Goal: Transaction & Acquisition: Purchase product/service

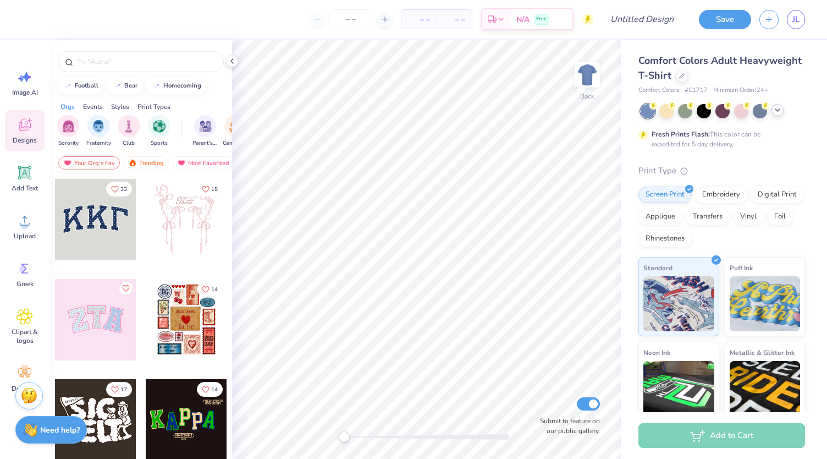
click at [778, 108] on icon at bounding box center [777, 110] width 9 height 9
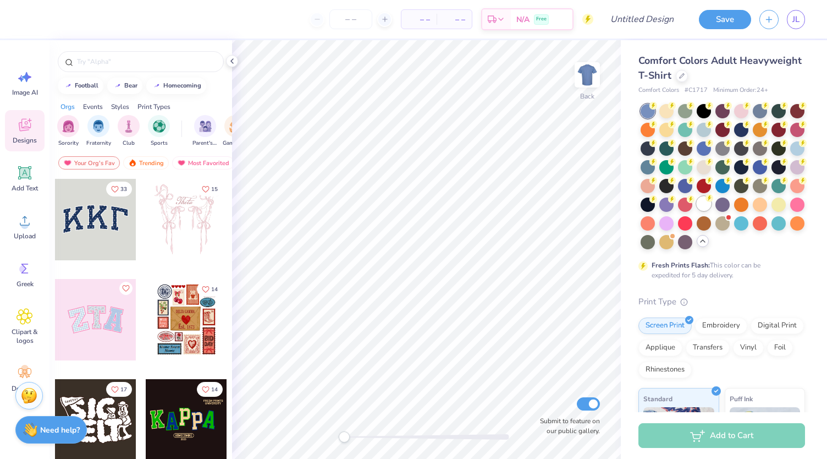
click at [697, 211] on div at bounding box center [704, 203] width 14 height 14
click at [25, 93] on span "Image AI" at bounding box center [25, 92] width 26 height 9
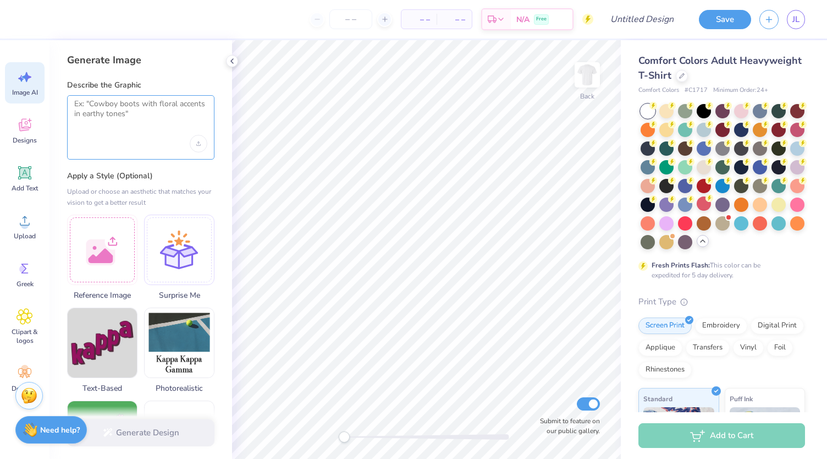
click at [117, 115] on textarea at bounding box center [140, 112] width 133 height 27
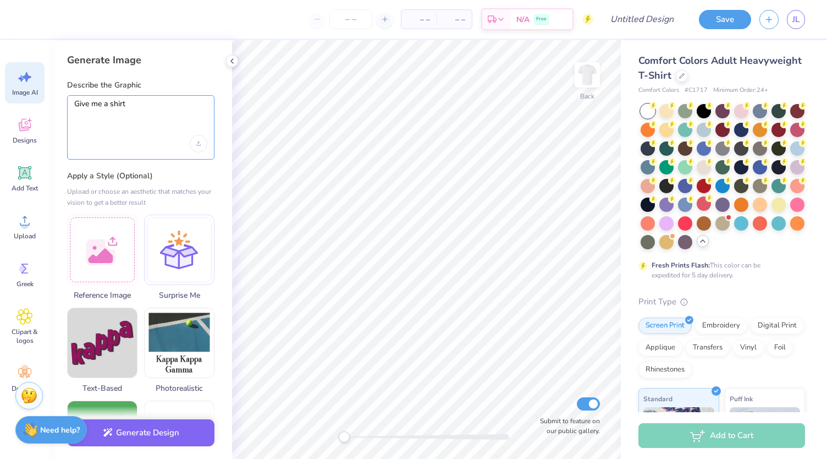
click at [183, 124] on textarea "Give me a shirt" at bounding box center [140, 112] width 133 height 27
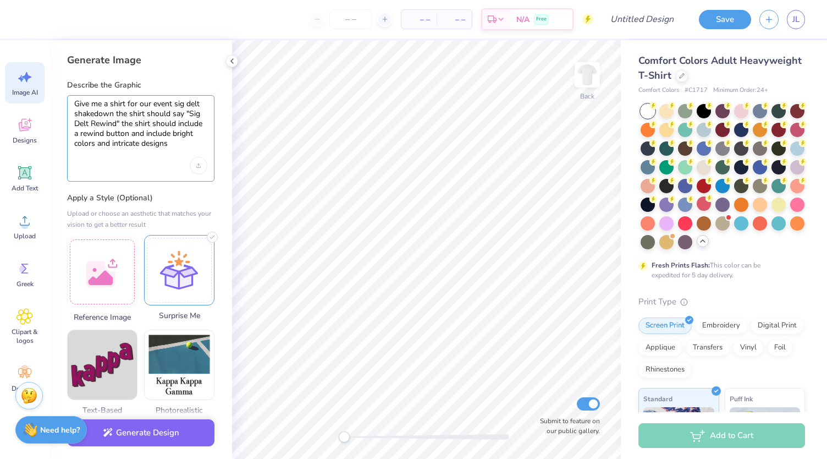
scroll to position [67, 0]
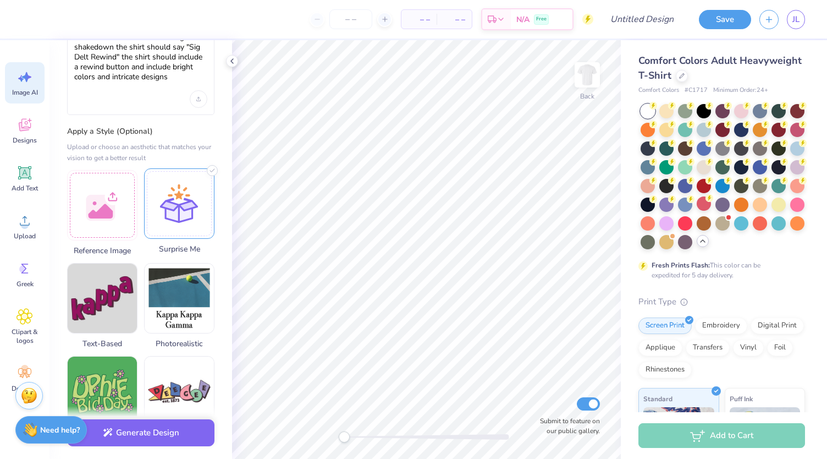
click at [174, 224] on div at bounding box center [179, 203] width 70 height 70
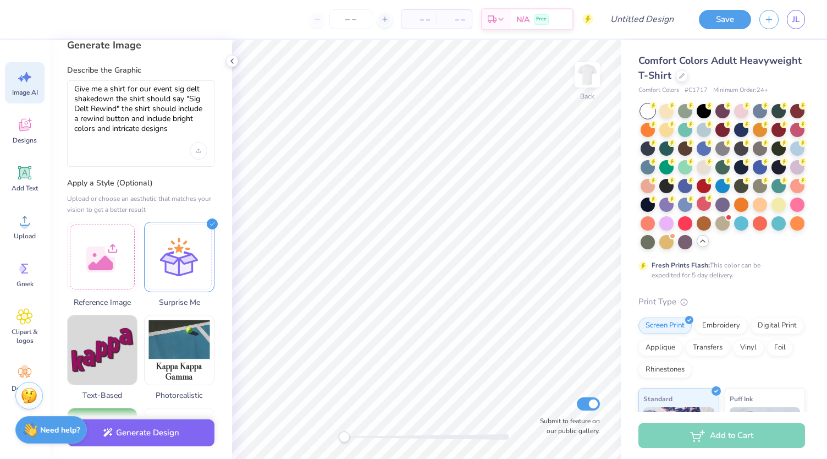
scroll to position [12, 0]
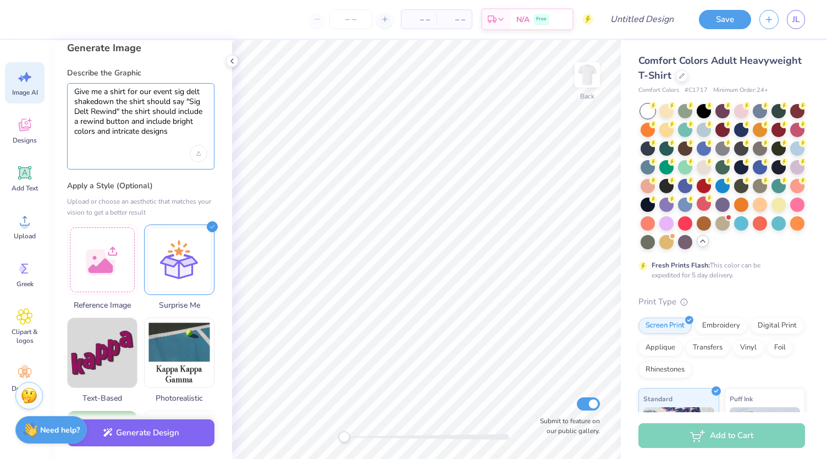
drag, startPoint x: 169, startPoint y: 133, endPoint x: 70, endPoint y: 89, distance: 108.3
click at [70, 89] on div "Give me a shirt for our event sig delt shakedown the shirt should say "Sig Delt…" at bounding box center [140, 126] width 147 height 86
click at [146, 162] on div "Give me a shirt for our event sig delt shakedown the shirt should say "Sig Delt…" at bounding box center [140, 126] width 147 height 86
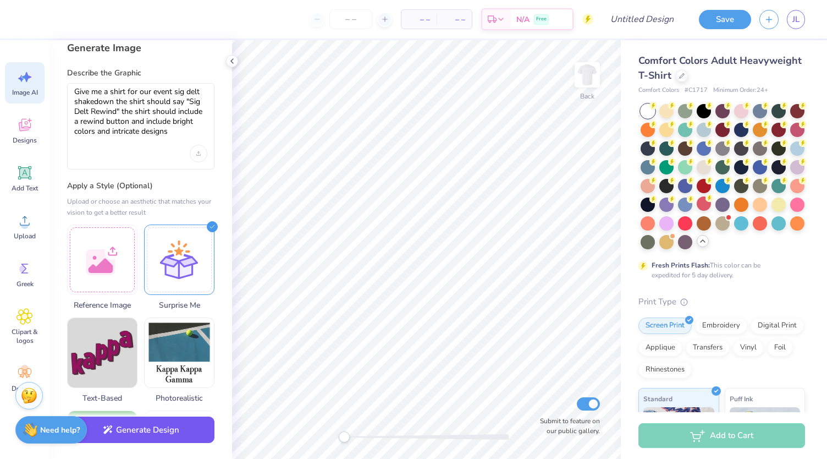
click at [151, 422] on button "Generate Design" at bounding box center [140, 429] width 147 height 27
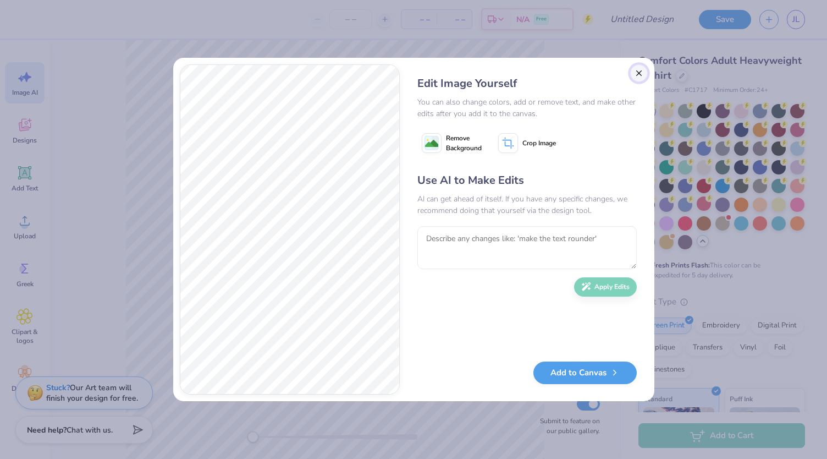
click at [641, 73] on button "Close" at bounding box center [639, 73] width 18 height 18
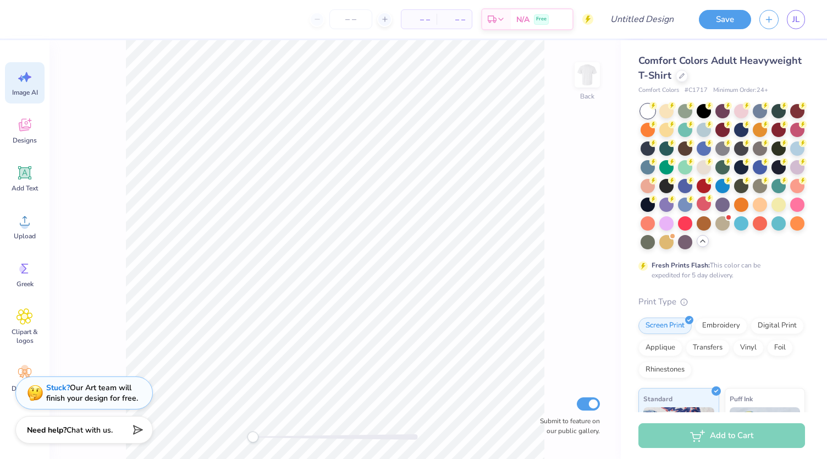
scroll to position [0, 24]
click at [35, 79] on div "Image AI" at bounding box center [25, 82] width 40 height 41
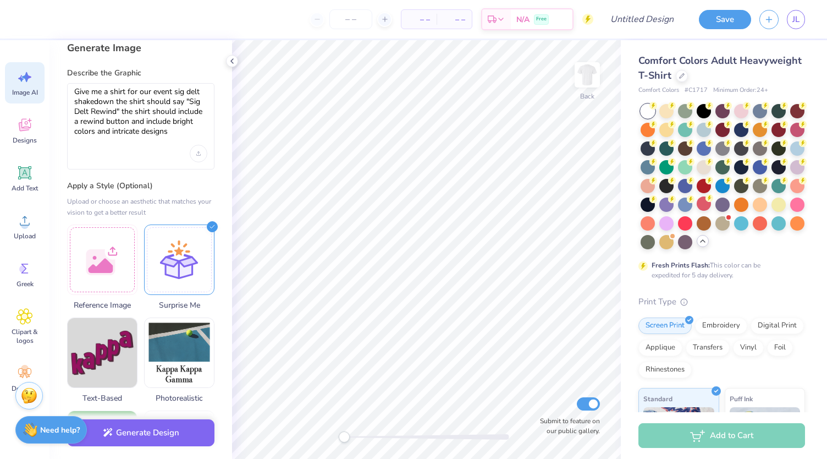
scroll to position [0, 0]
click at [173, 134] on textarea "Give me a shirt for our event sig delt shakedown the shirt should say "Sig Delt…" at bounding box center [140, 111] width 133 height 49
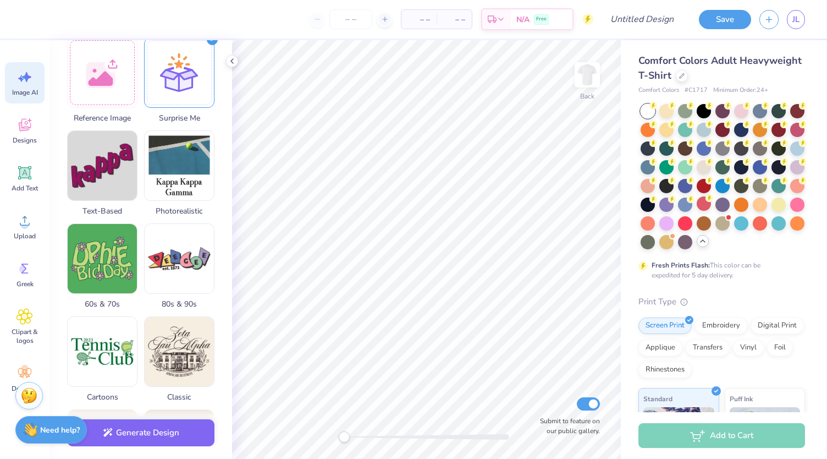
scroll to position [210, 0]
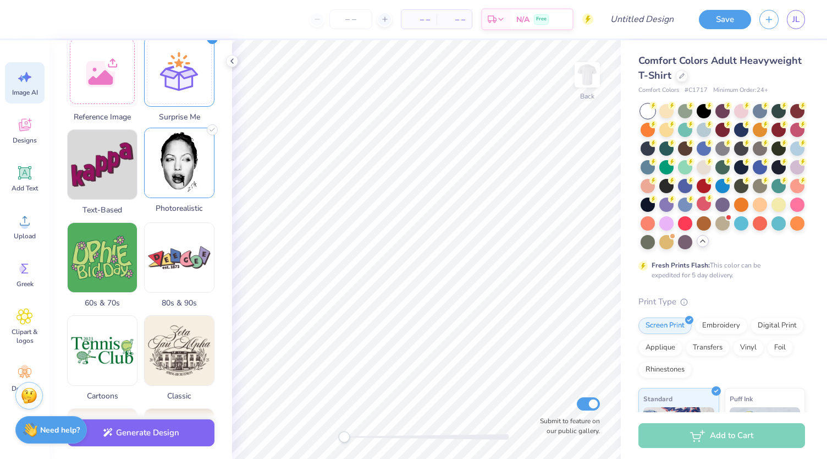
type textarea "Give me a shirt for our event sig delt shakedown the shirt should say "Sig Delt…"
click at [179, 175] on img at bounding box center [179, 162] width 69 height 69
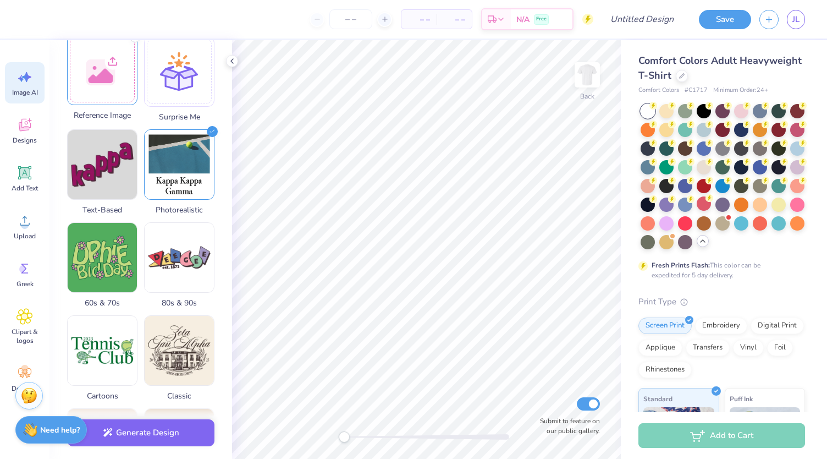
scroll to position [0, 0]
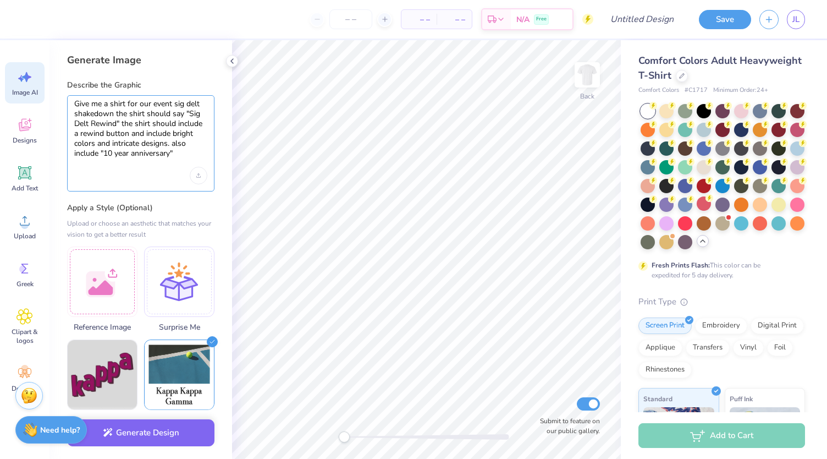
drag, startPoint x: 178, startPoint y: 151, endPoint x: 73, endPoint y: 101, distance: 116.3
click at [73, 101] on div "Give me a shirt for our event sig delt shakedown the shirt should say "Sig Delt…" at bounding box center [140, 143] width 147 height 96
click at [142, 180] on div at bounding box center [140, 176] width 133 height 18
click at [163, 432] on button "Generate Design" at bounding box center [140, 429] width 147 height 27
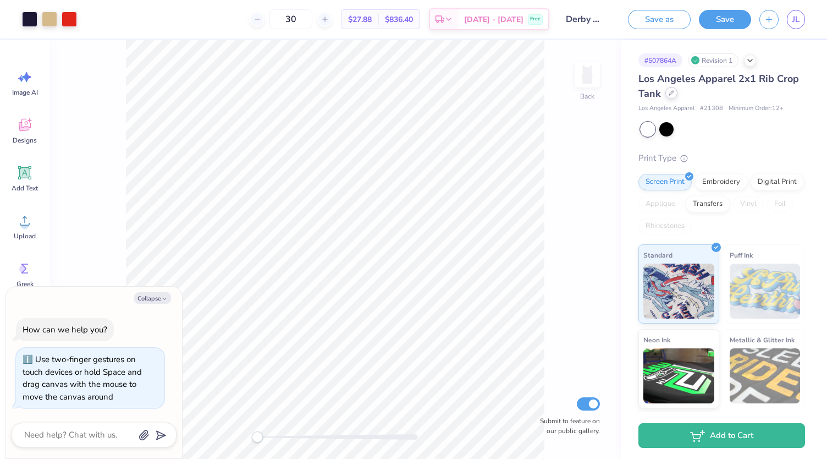
click at [677, 97] on div at bounding box center [671, 93] width 12 height 12
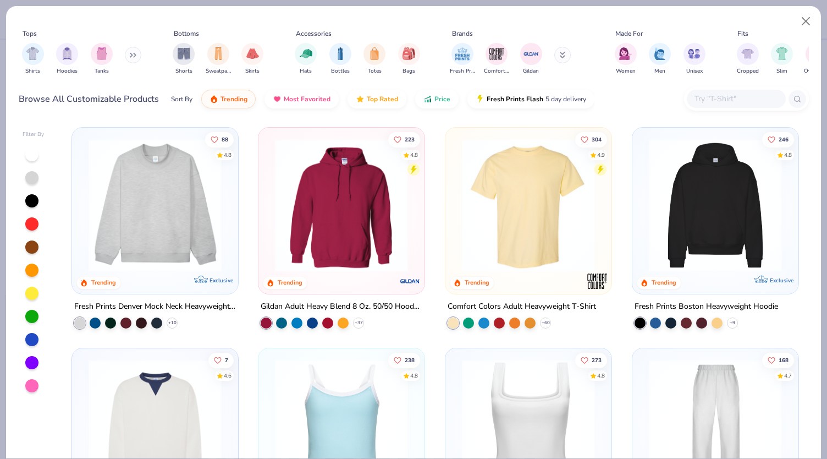
click at [170, 317] on div "+ 10" at bounding box center [125, 322] width 103 height 11
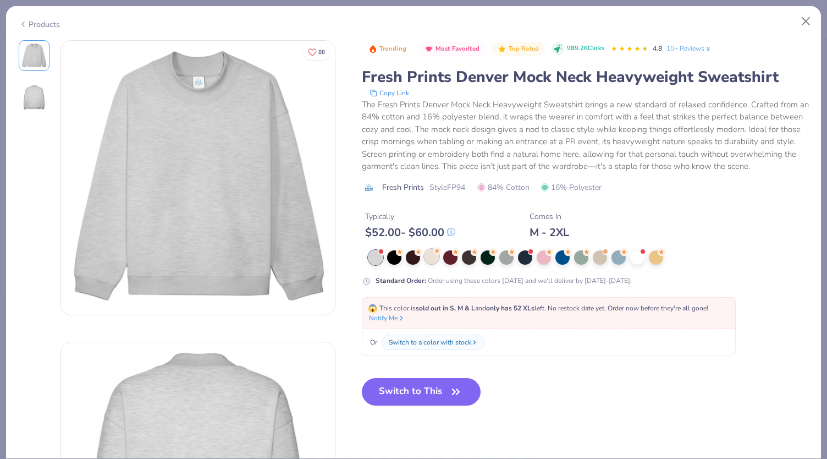
click at [431, 263] on div at bounding box center [432, 256] width 14 height 14
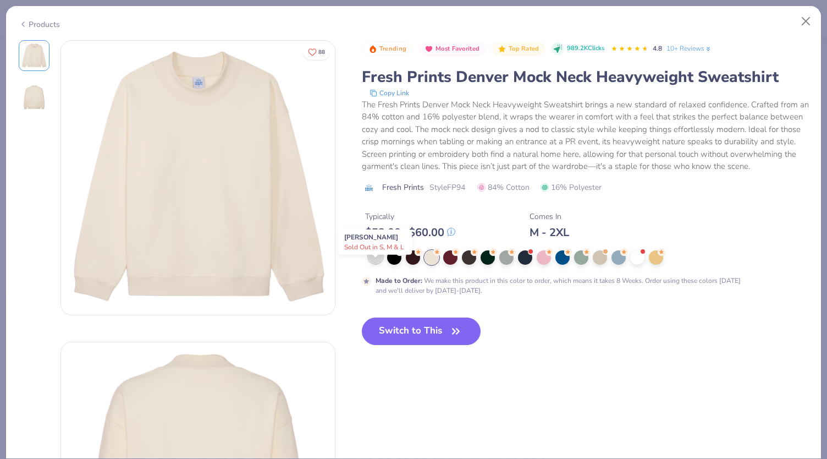
click at [376, 263] on div at bounding box center [375, 256] width 14 height 14
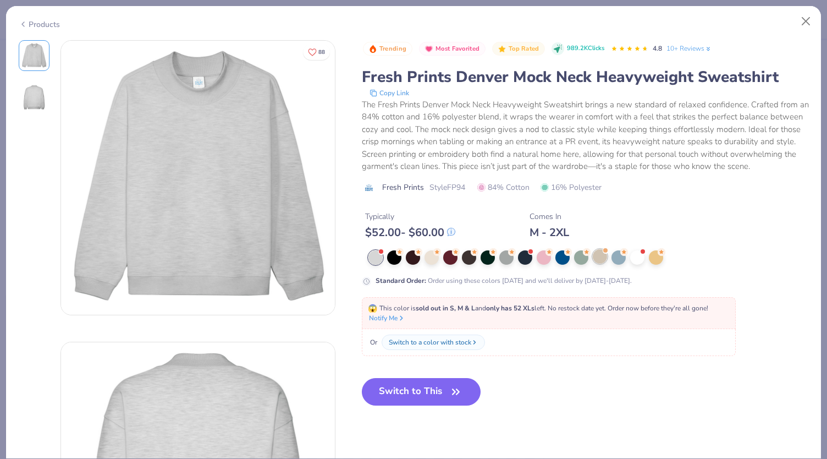
click at [597, 263] on div at bounding box center [600, 256] width 14 height 14
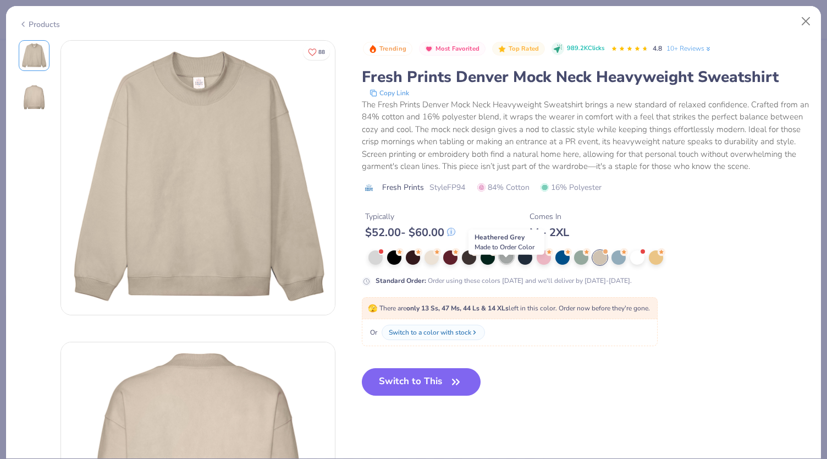
click at [506, 263] on div at bounding box center [506, 256] width 14 height 14
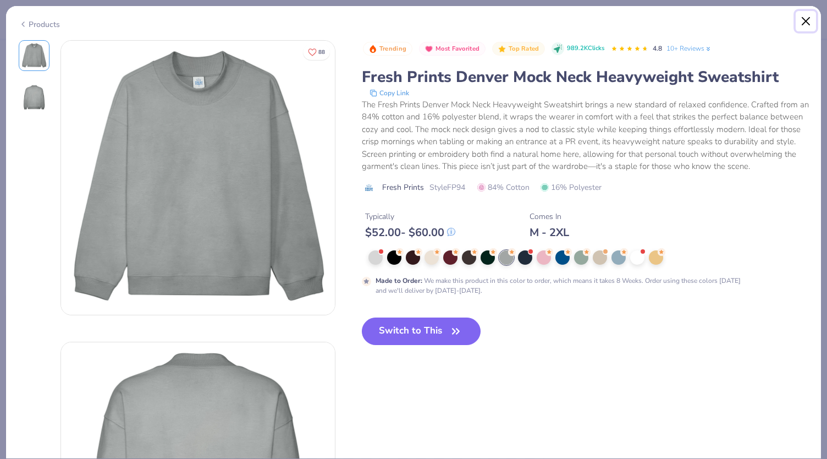
click at [809, 22] on button "Close" at bounding box center [806, 21] width 21 height 21
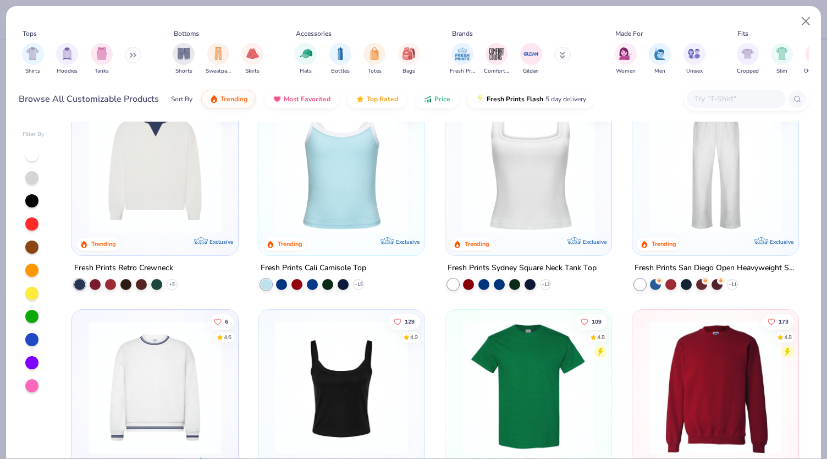
scroll to position [392, 0]
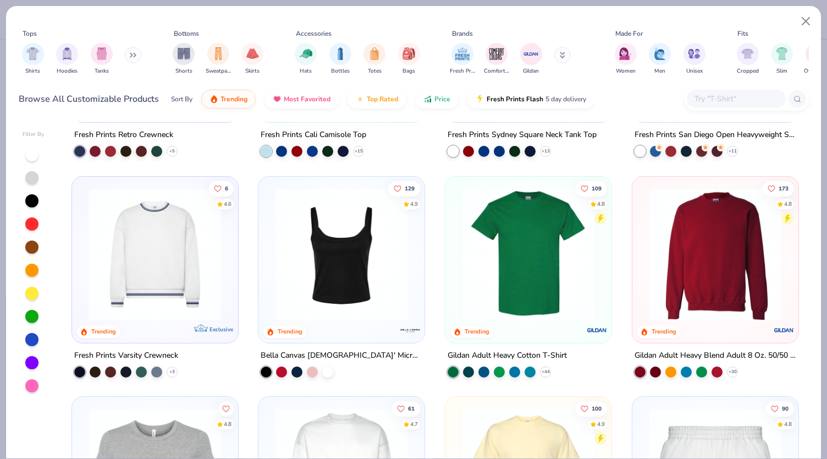
click at [145, 291] on img at bounding box center [155, 253] width 144 height 133
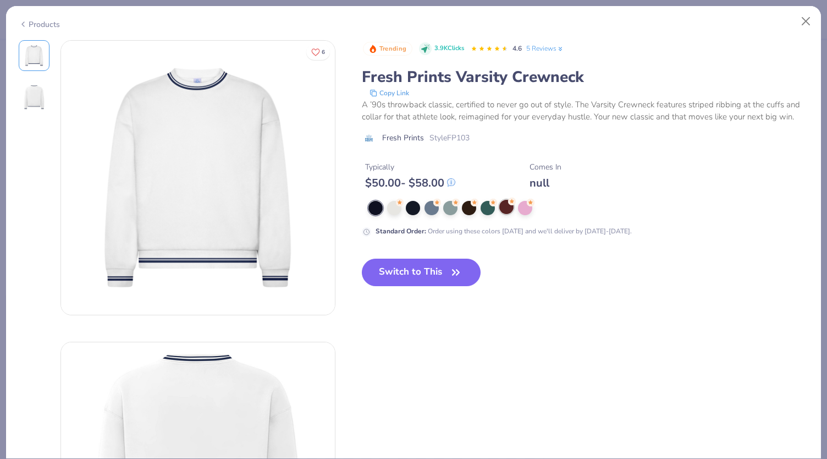
click at [508, 207] on div at bounding box center [506, 207] width 14 height 14
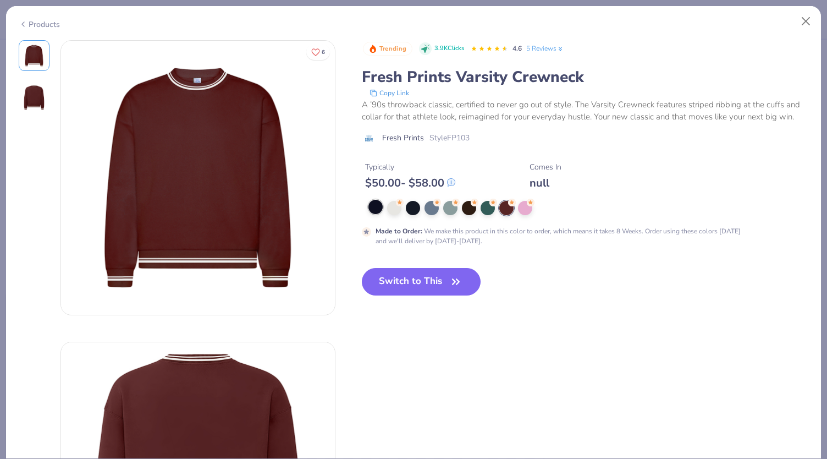
click at [376, 209] on div at bounding box center [375, 207] width 14 height 14
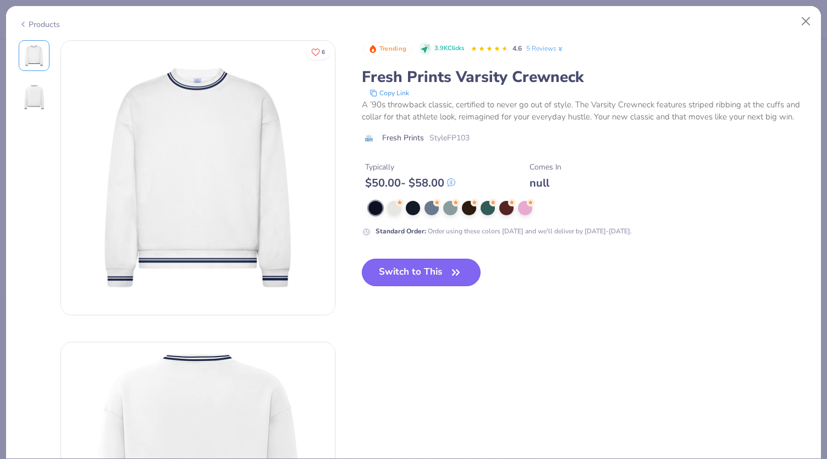
click at [404, 277] on button "Switch to This" at bounding box center [421, 271] width 119 height 27
type textarea "x"
click at [429, 276] on button "Switch to This" at bounding box center [421, 271] width 119 height 27
type input "50"
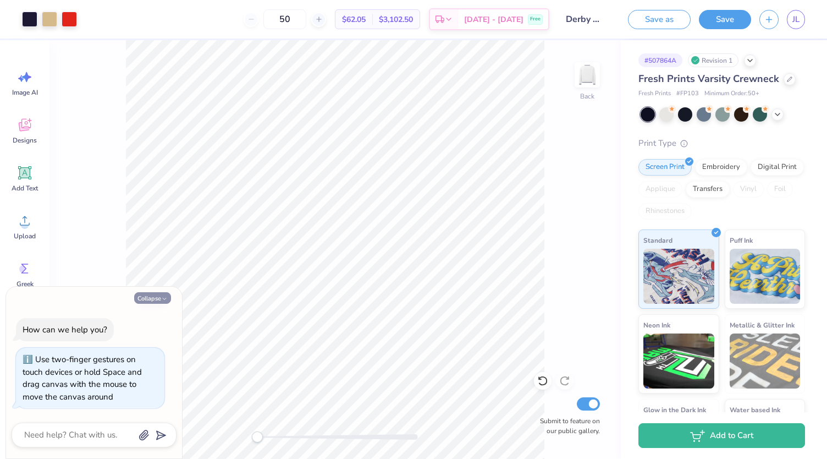
click at [148, 298] on button "Collapse" at bounding box center [152, 298] width 37 height 12
type textarea "x"
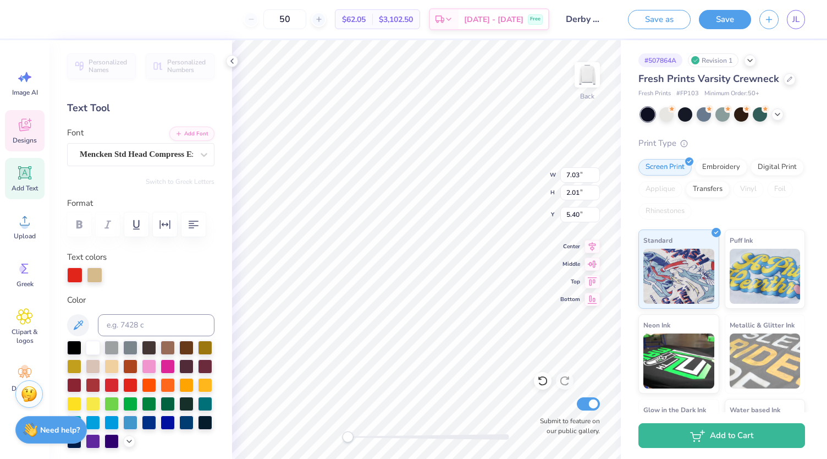
scroll to position [9, 1]
click at [233, 61] on icon at bounding box center [232, 61] width 9 height 9
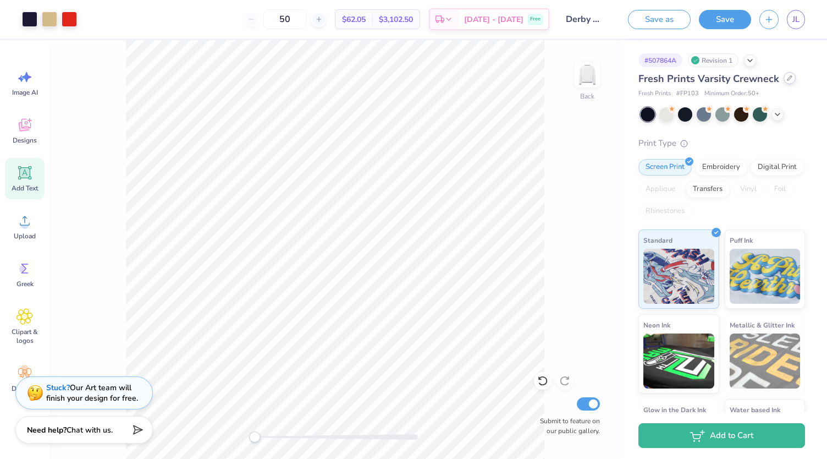
click at [790, 81] on div at bounding box center [790, 78] width 12 height 12
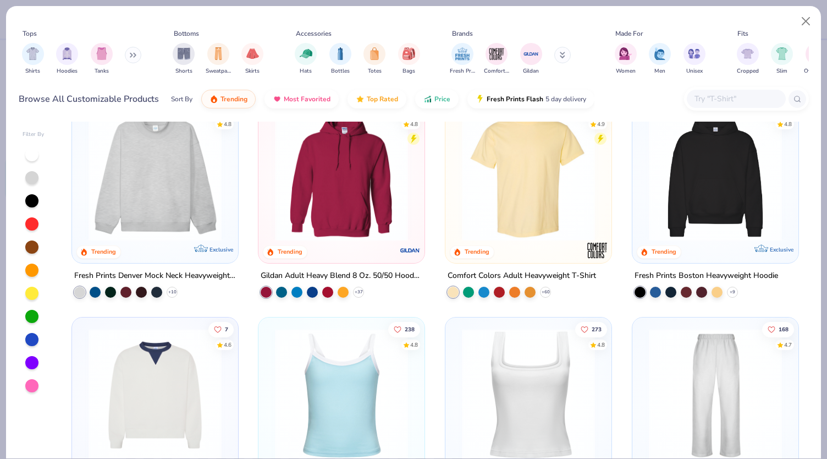
scroll to position [31, 0]
click at [128, 51] on button at bounding box center [133, 55] width 16 height 16
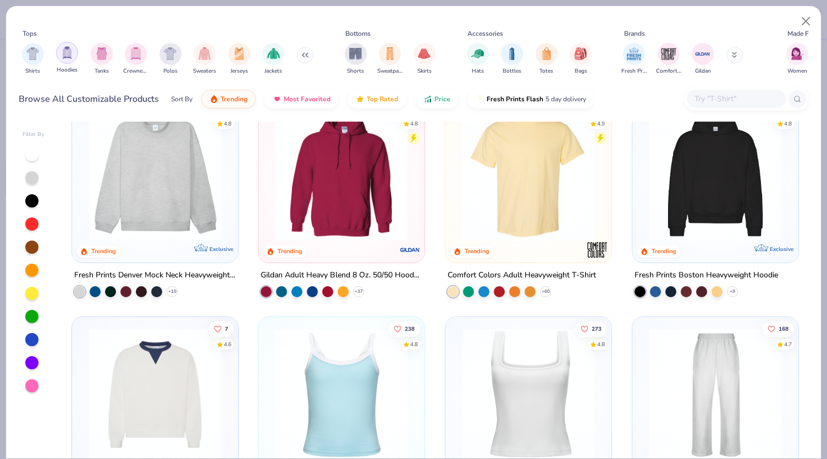
click at [74, 53] on div "filter for Hoodies" at bounding box center [67, 53] width 22 height 22
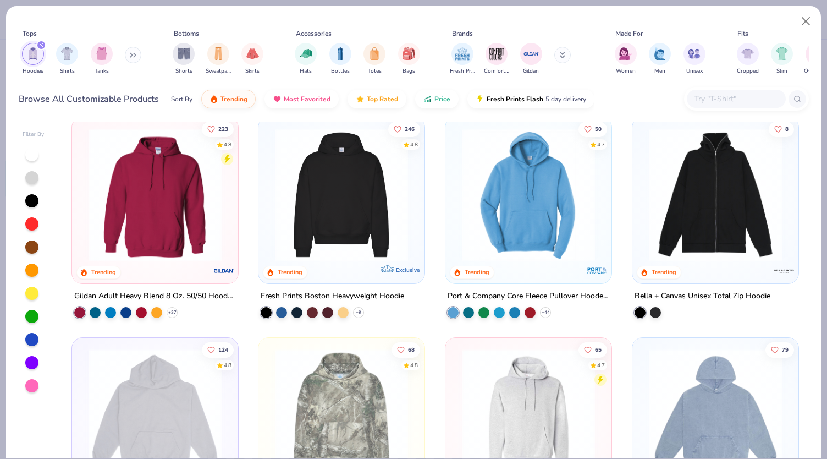
scroll to position [10, 0]
click at [354, 314] on icon at bounding box center [358, 312] width 9 height 9
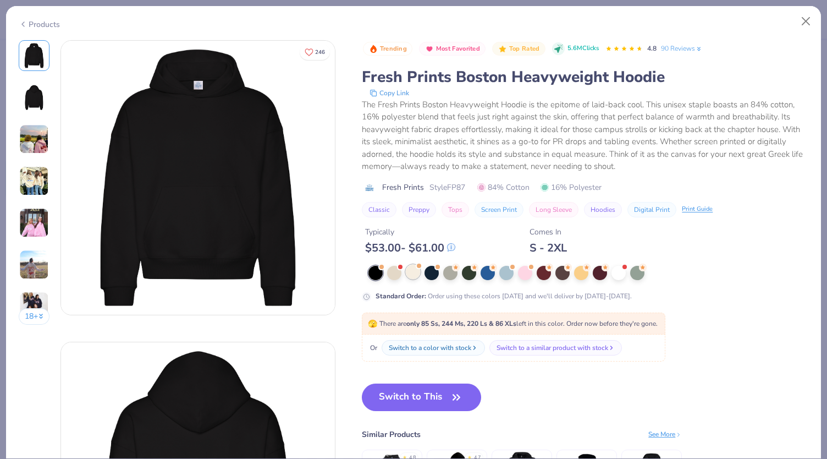
click at [411, 272] on div at bounding box center [413, 272] width 14 height 14
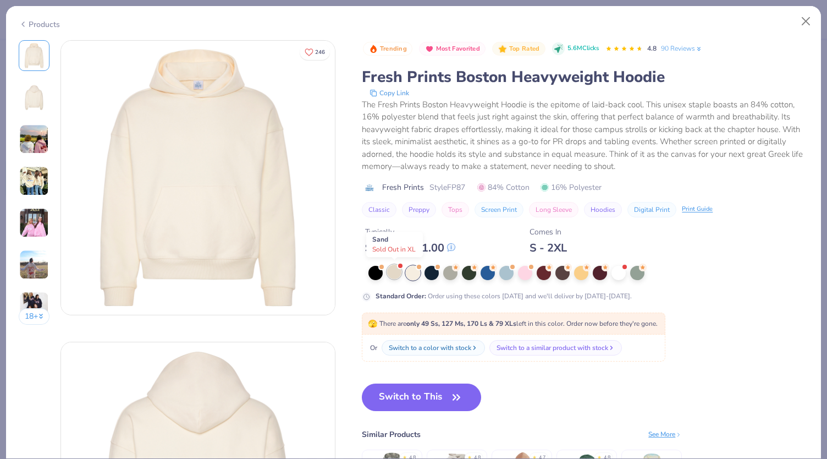
click at [392, 273] on div at bounding box center [394, 272] width 14 height 14
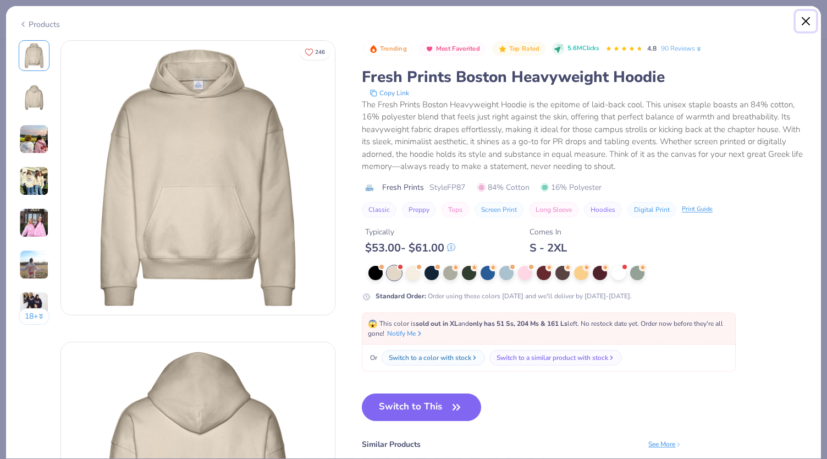
click at [805, 25] on button "Close" at bounding box center [806, 21] width 21 height 21
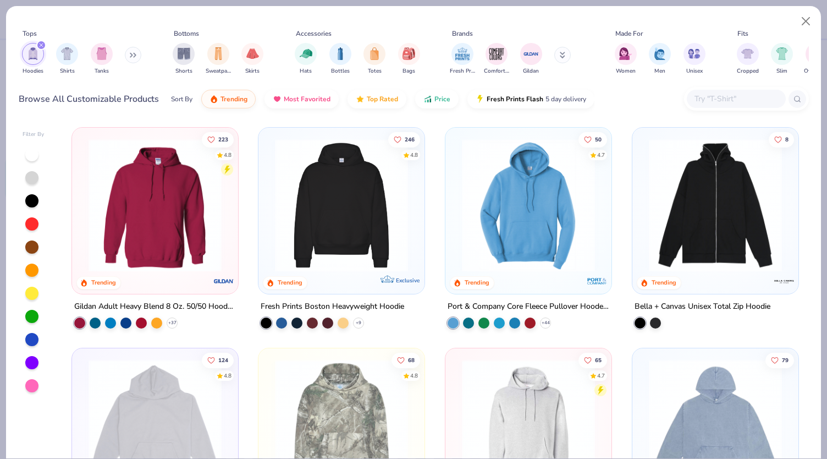
click at [41, 43] on icon "filter for Hoodies" at bounding box center [41, 45] width 4 height 4
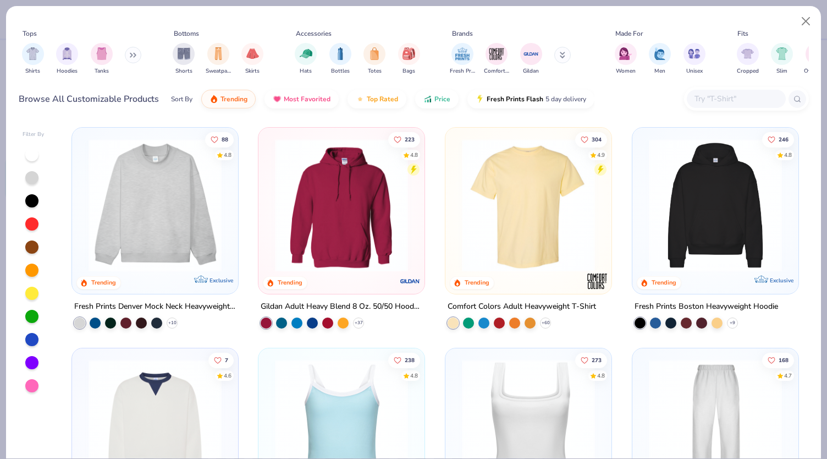
click at [132, 56] on icon at bounding box center [131, 55] width 2 height 4
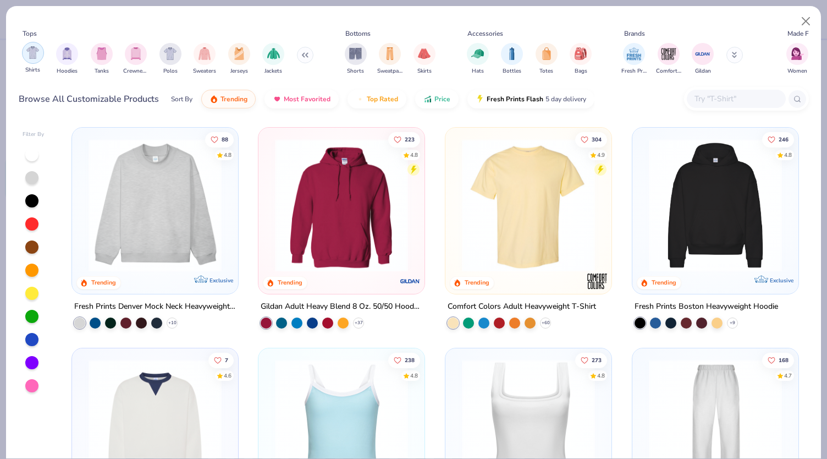
click at [35, 51] on img "filter for Shirts" at bounding box center [32, 52] width 13 height 13
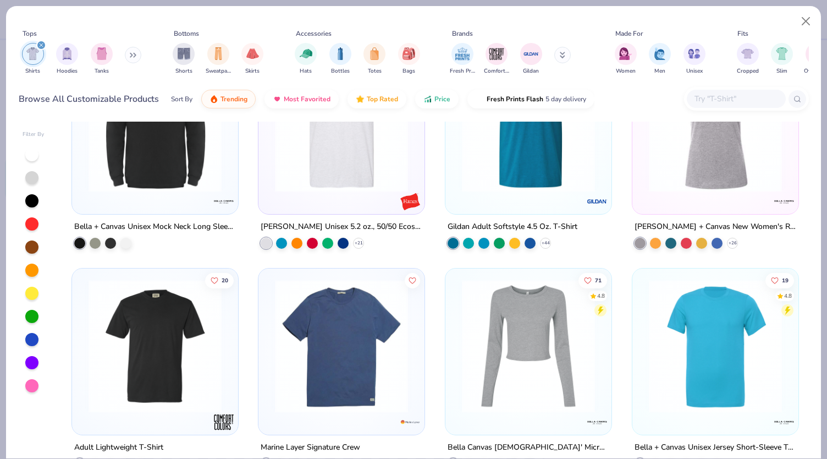
scroll to position [1347, 0]
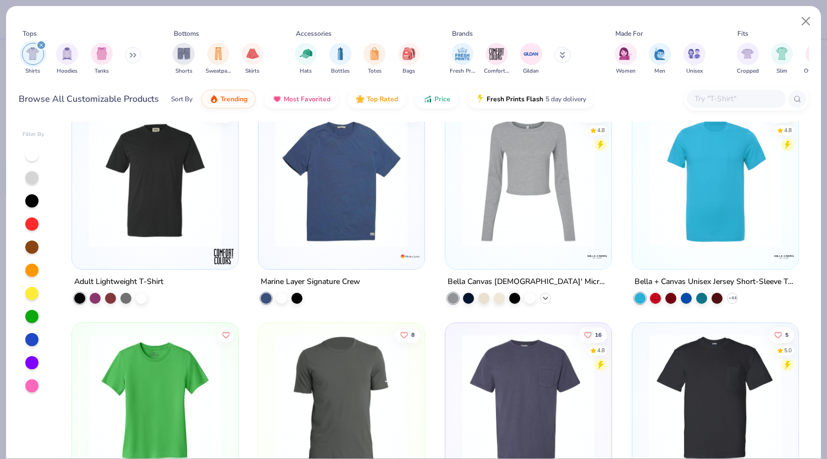
click at [543, 296] on polyline at bounding box center [545, 297] width 4 height 2
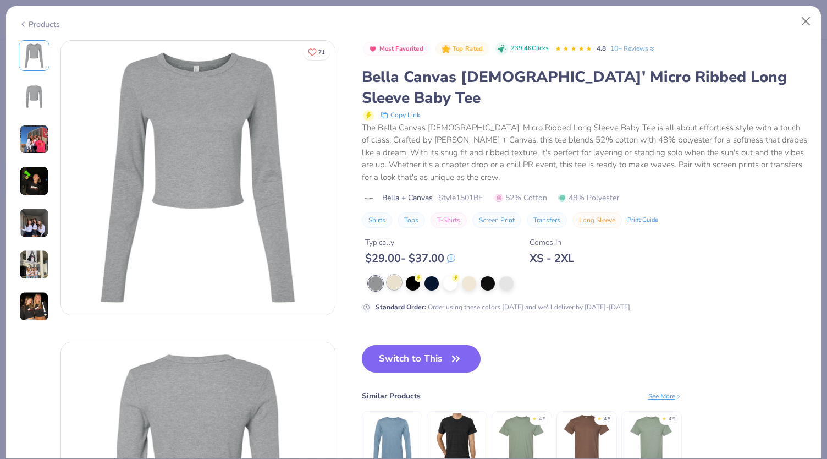
click at [394, 275] on div at bounding box center [394, 282] width 14 height 14
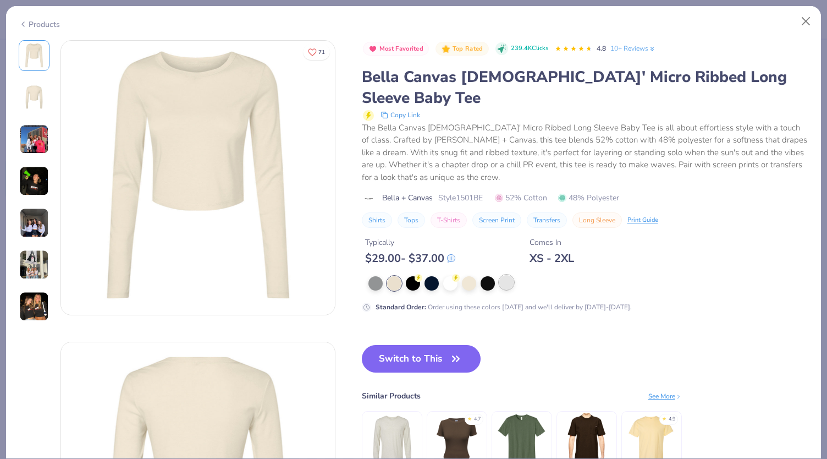
click at [505, 275] on div at bounding box center [506, 282] width 14 height 14
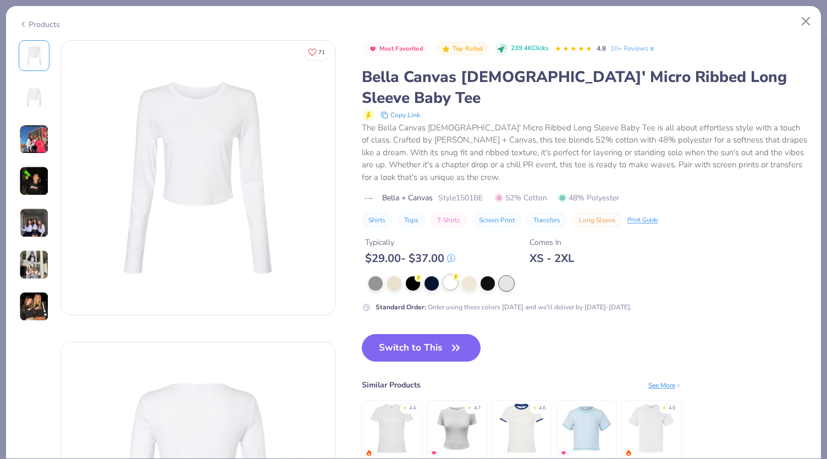
click at [449, 275] on div at bounding box center [450, 282] width 14 height 14
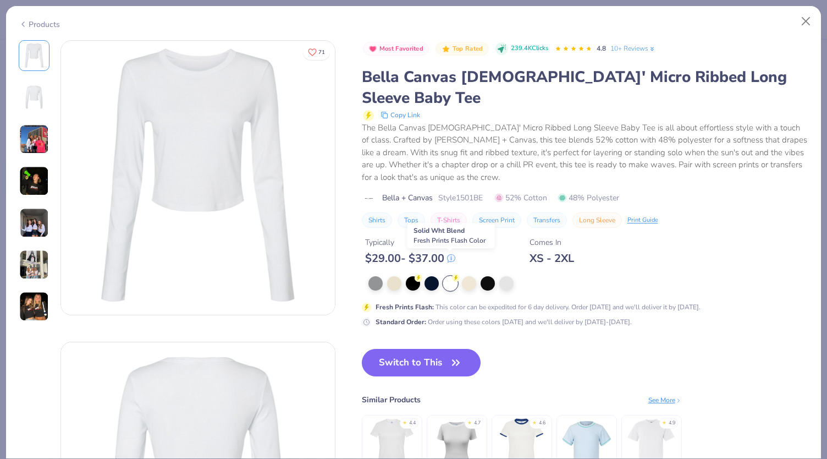
click at [454, 276] on div at bounding box center [450, 283] width 14 height 14
click at [500, 275] on div at bounding box center [506, 282] width 14 height 14
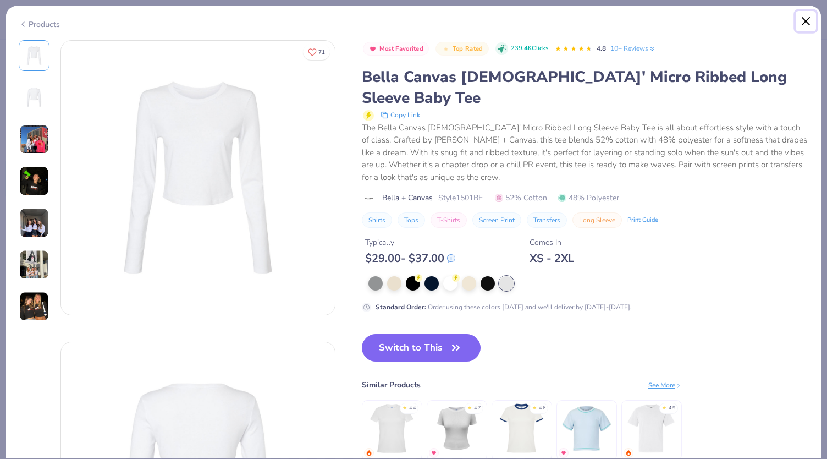
click at [804, 20] on button "Close" at bounding box center [806, 21] width 21 height 21
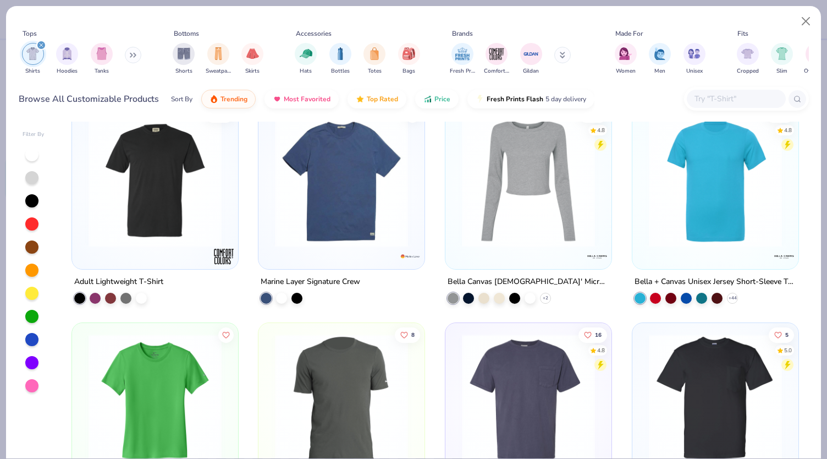
scroll to position [1423, 0]
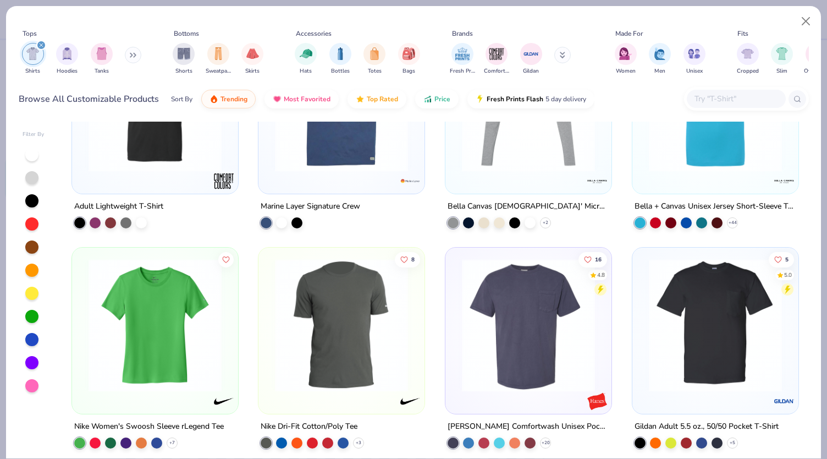
click at [41, 46] on icon "filter for Shirts" at bounding box center [41, 45] width 4 height 4
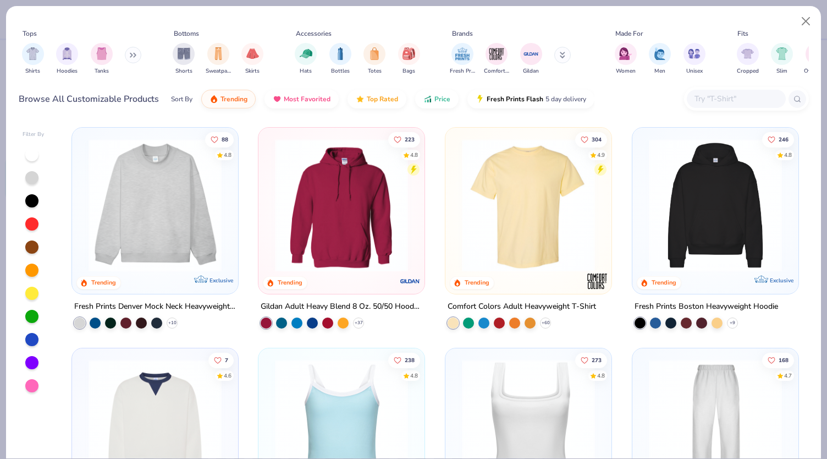
click at [130, 57] on button at bounding box center [133, 55] width 16 height 16
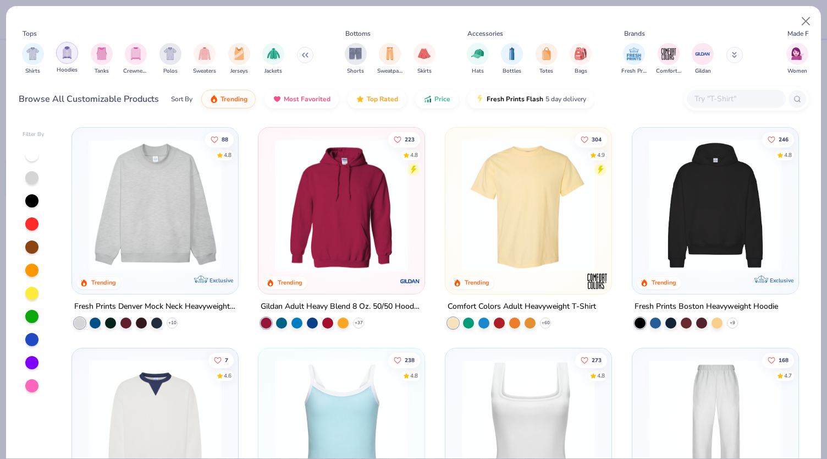
click at [66, 56] on img "filter for Hoodies" at bounding box center [67, 52] width 12 height 13
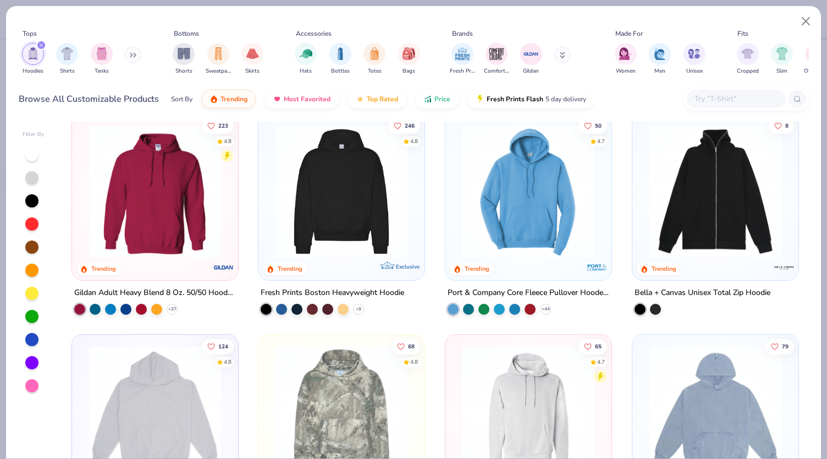
scroll to position [13, 0]
click at [170, 308] on polyline at bounding box center [172, 309] width 4 height 2
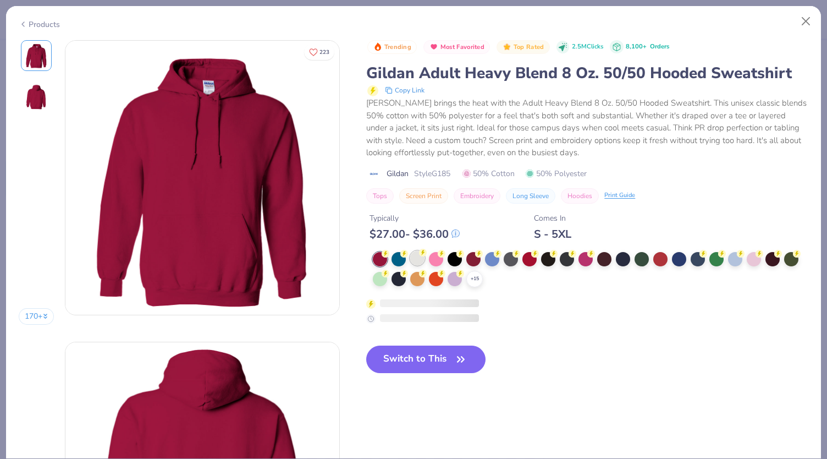
click at [418, 259] on div at bounding box center [417, 258] width 14 height 14
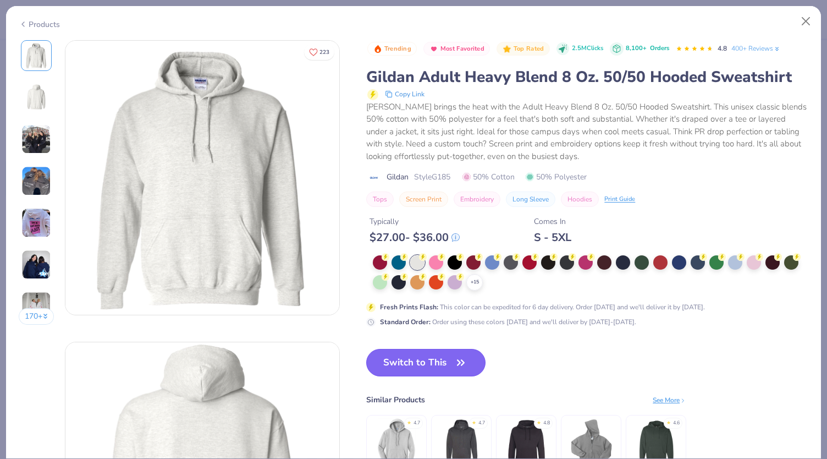
click at [411, 365] on button "Switch to This" at bounding box center [425, 362] width 119 height 27
click at [446, 365] on button "Switch to This" at bounding box center [425, 362] width 119 height 27
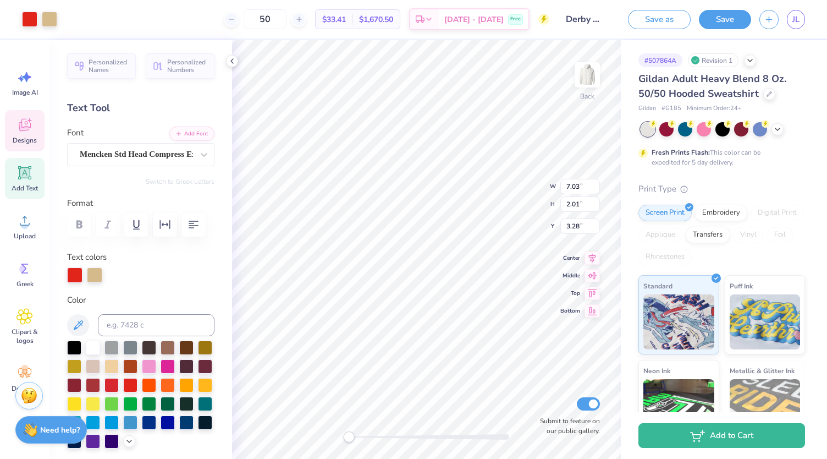
type input "7.03"
type input "2.01"
type input "3.28"
type input "2.68"
type input "1.95"
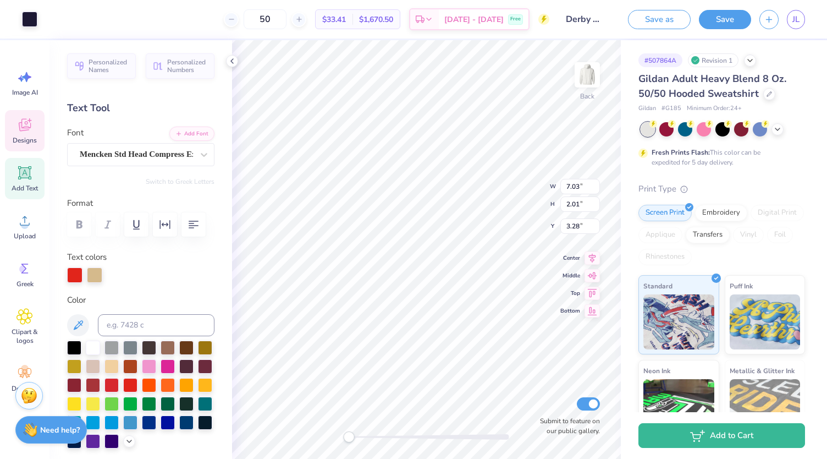
type input "0.90"
click at [511, 199] on div "Back W 2.68 2.68 " H 1.95 1.95 " Y 0.90 0.90 " Center Middle Top Bottom Submit …" at bounding box center [426, 249] width 389 height 418
type input "2.68"
type input "1.95"
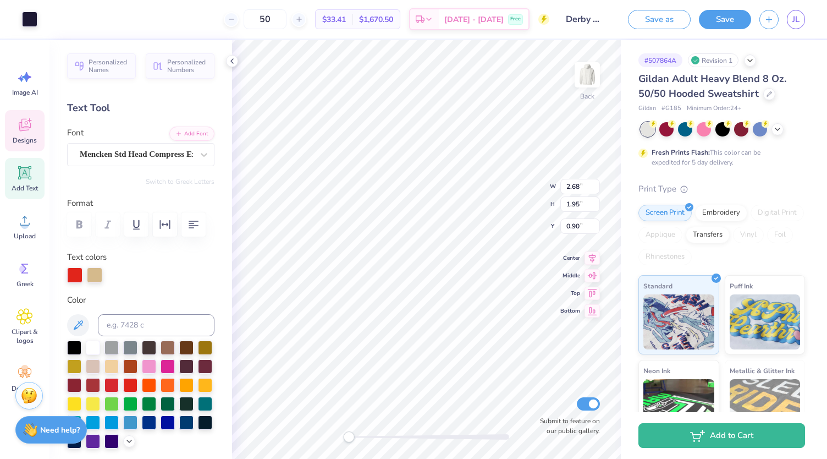
type input "0.90"
click at [768, 96] on div at bounding box center [769, 93] width 12 height 12
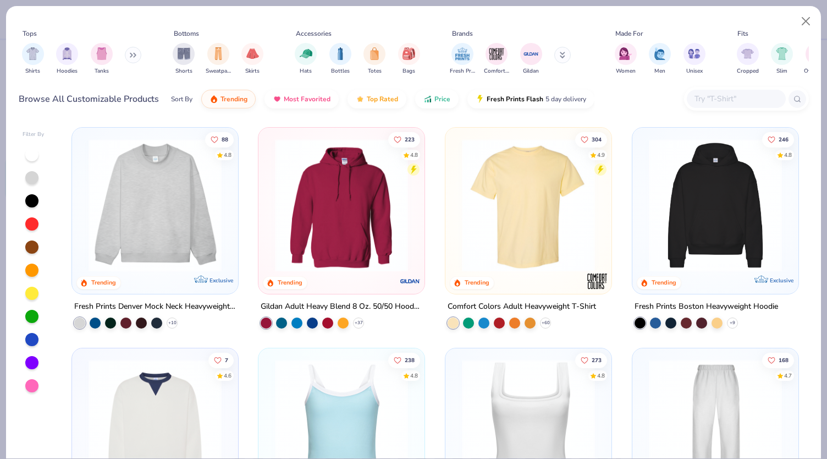
click at [727, 272] on div at bounding box center [715, 208] width 155 height 150
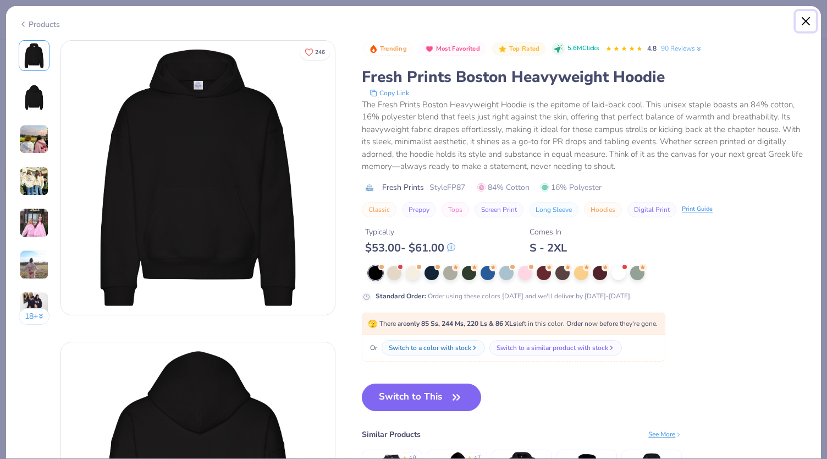
click at [807, 16] on button "Close" at bounding box center [806, 21] width 21 height 21
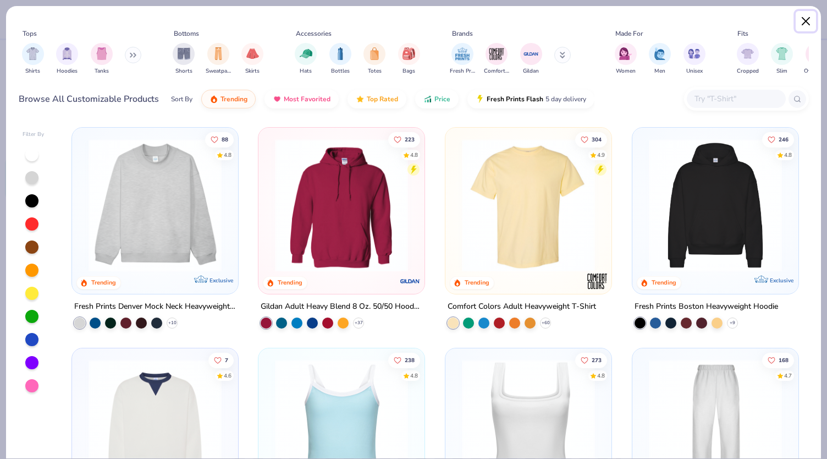
click at [807, 18] on button "Close" at bounding box center [806, 21] width 21 height 21
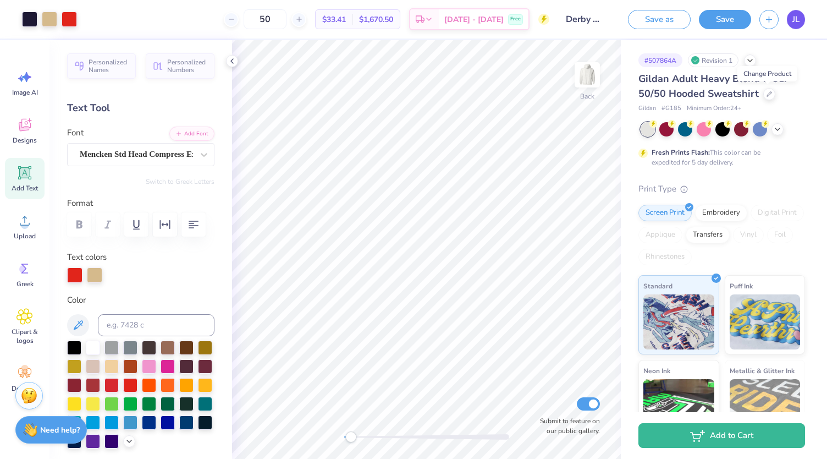
click at [797, 16] on span "JL" at bounding box center [795, 19] width 7 height 13
